Goal: Transaction & Acquisition: Purchase product/service

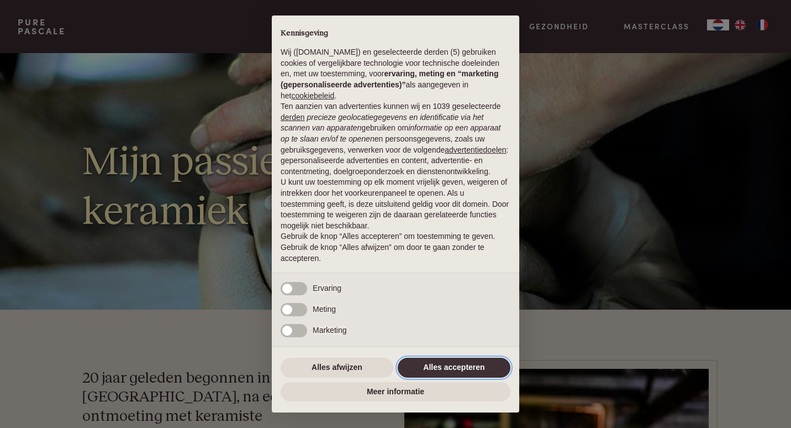
click at [441, 366] on button "Alles accepteren" at bounding box center [454, 367] width 113 height 20
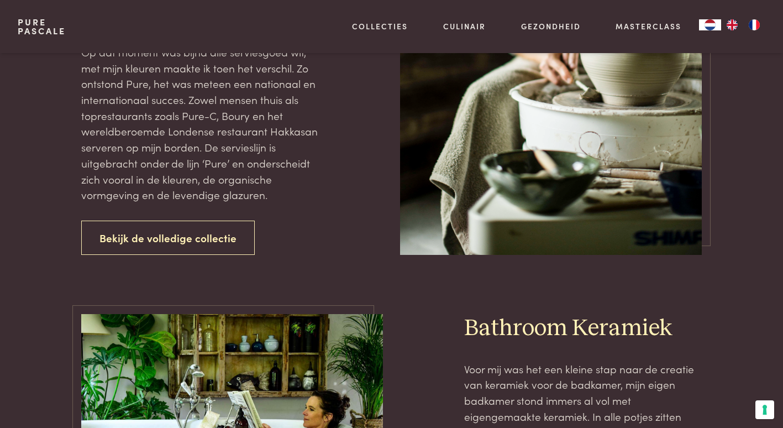
scroll to position [1381, 0]
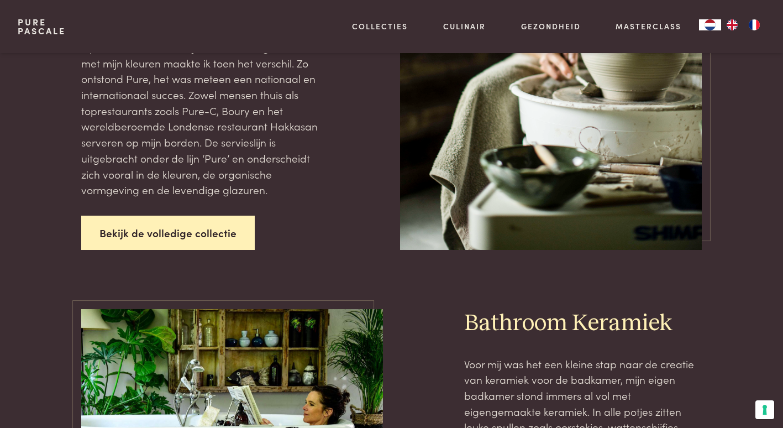
click at [160, 215] on link "Bekijk de volledige collectie" at bounding box center [167, 232] width 173 height 35
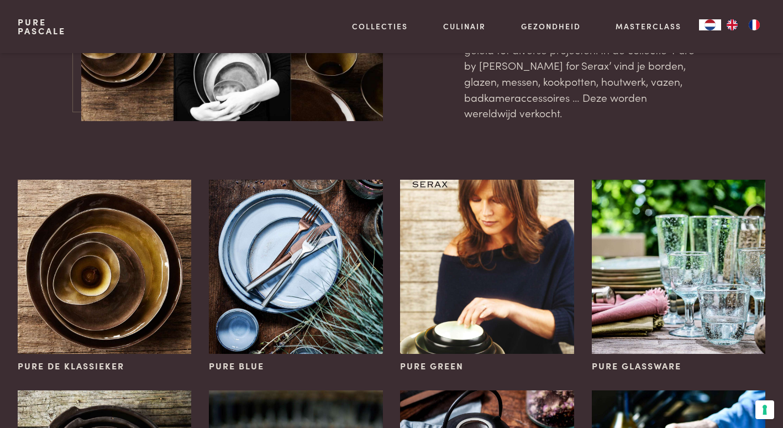
scroll to position [166, 0]
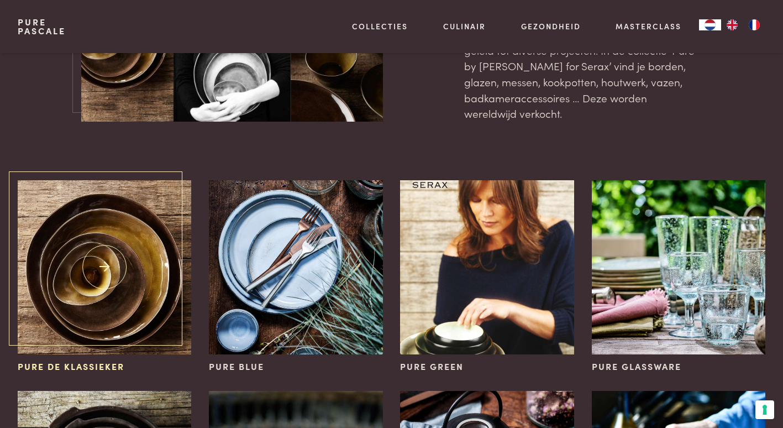
click at [91, 287] on img at bounding box center [104, 266] width 173 height 173
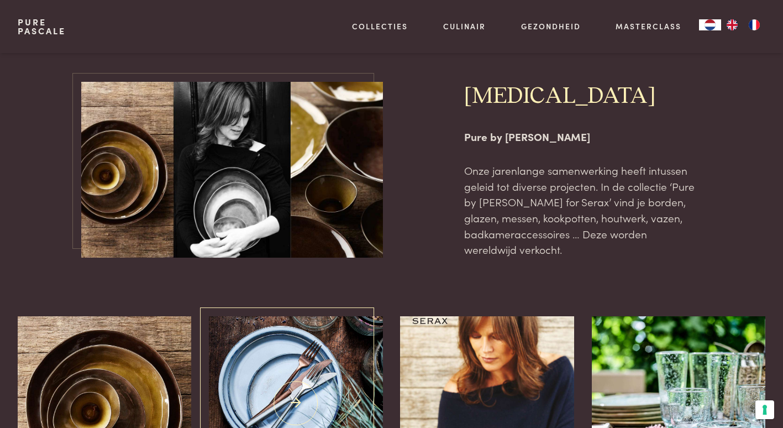
scroll to position [0, 0]
